Goal: Task Accomplishment & Management: Complete application form

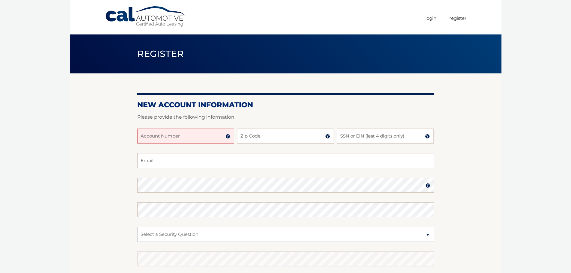
click at [165, 137] on input "Account Number" at bounding box center [185, 136] width 97 height 15
click at [162, 139] on input "Account Number" at bounding box center [185, 136] width 97 height 15
click at [226, 138] on img at bounding box center [227, 136] width 5 height 5
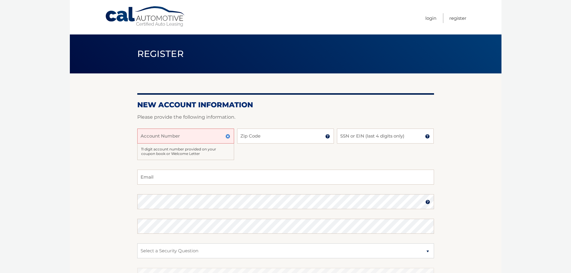
click at [147, 138] on input "Account Number" at bounding box center [185, 136] width 97 height 15
paste input "44455960459"
type input "44455960459"
click at [259, 136] on input "Zip Code" at bounding box center [285, 136] width 97 height 15
type input "33180"
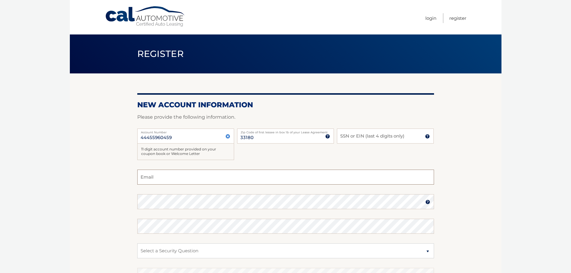
click at [275, 175] on input "Email" at bounding box center [285, 177] width 297 height 15
type input "[EMAIL_ADDRESS][DOMAIN_NAME]"
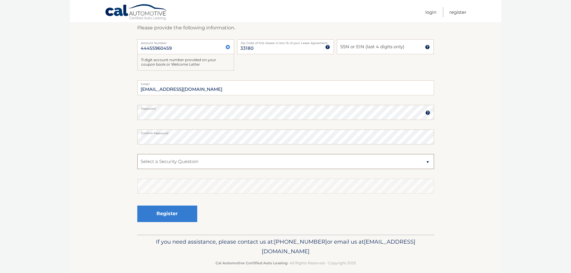
click at [160, 166] on select "Select a Security Question What was the name of your elementary school? What is…" at bounding box center [285, 161] width 297 height 15
click at [168, 189] on fieldset "[EMAIL_ADDRESS][DOMAIN_NAME] Email Password Password should be a minimum of 6 c…" at bounding box center [285, 157] width 297 height 154
select select "2"
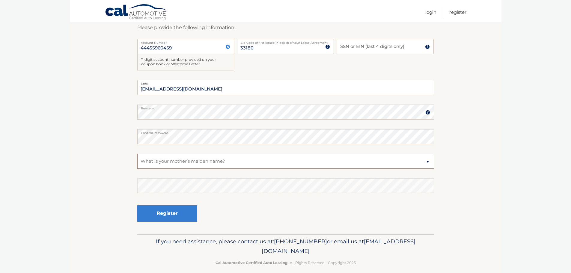
drag, startPoint x: 160, startPoint y: 166, endPoint x: 164, endPoint y: 180, distance: 14.6
click at [137, 156] on select "Select a Security Question What was the name of your elementary school? What is…" at bounding box center [285, 161] width 297 height 15
click at [359, 45] on input "SSN or EIN (last 4 digits only)" at bounding box center [385, 46] width 97 height 15
